Goal: Transaction & Acquisition: Purchase product/service

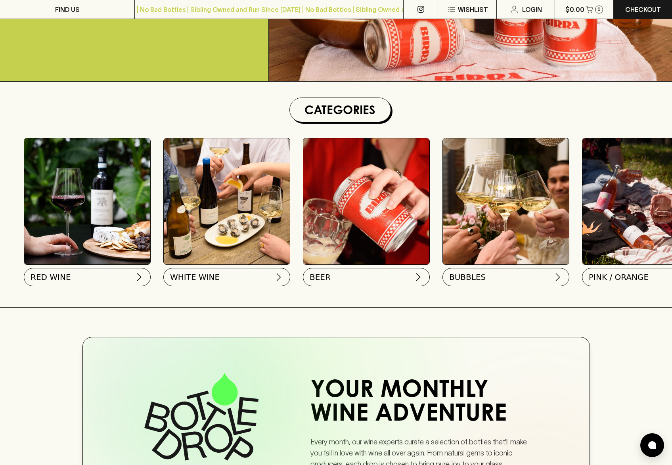
scroll to position [159, 0]
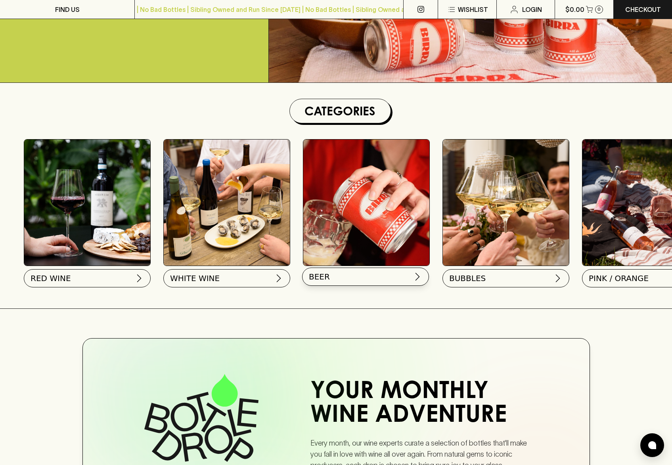
click at [375, 277] on button "BEER" at bounding box center [365, 277] width 127 height 18
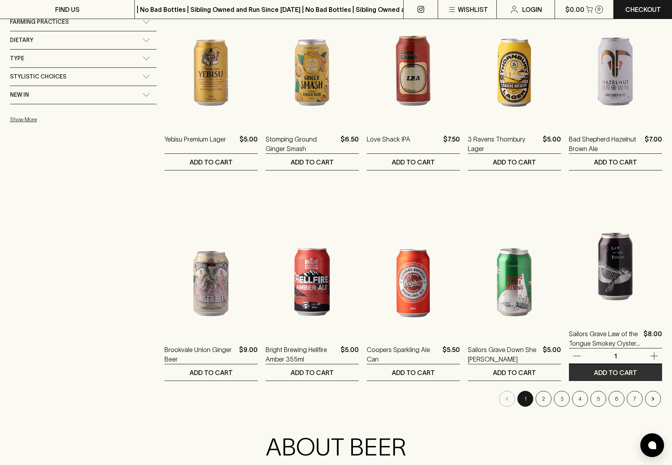
scroll to position [635, 0]
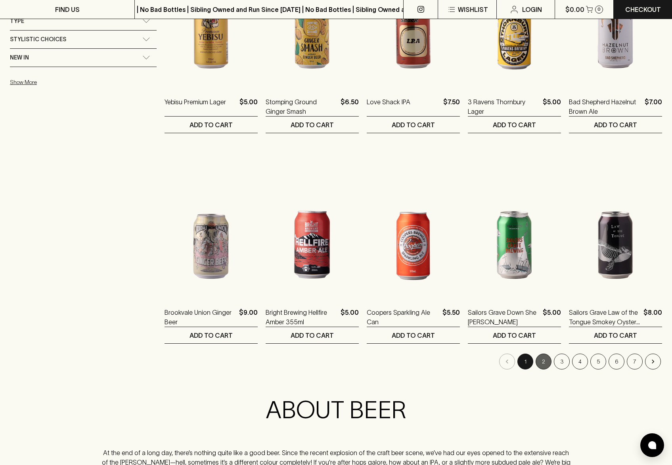
click at [541, 363] on button "2" at bounding box center [544, 362] width 16 height 16
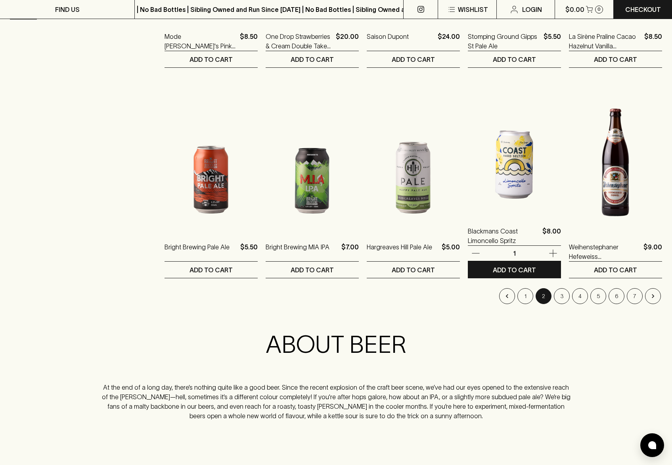
scroll to position [714, 0]
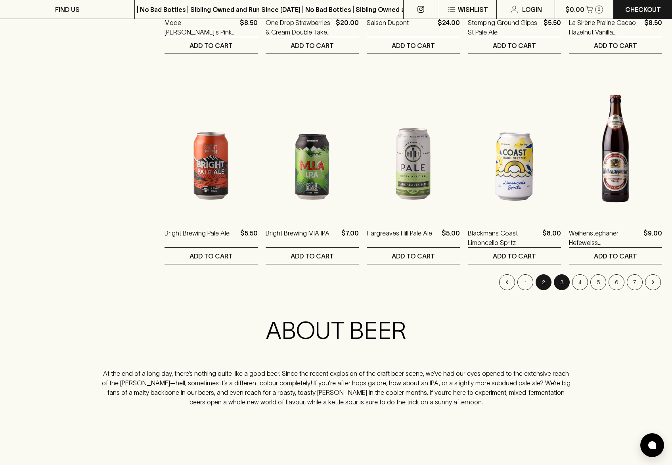
click at [569, 284] on button "3" at bounding box center [562, 283] width 16 height 16
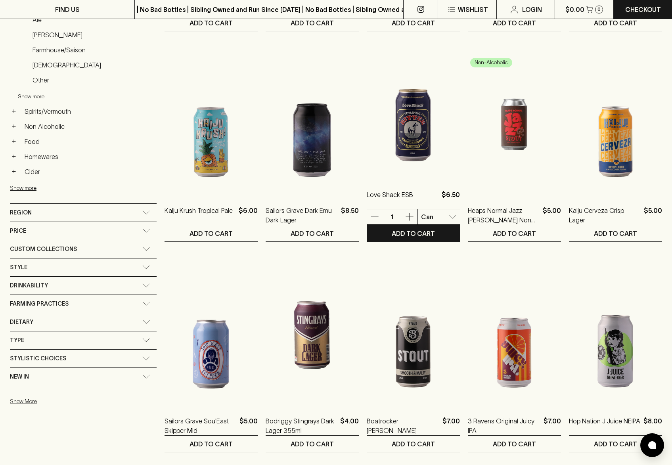
scroll to position [317, 0]
